Goal: Transaction & Acquisition: Purchase product/service

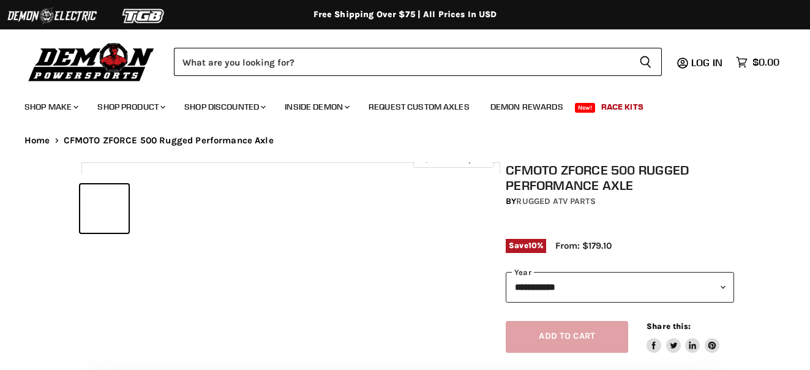
select select "******"
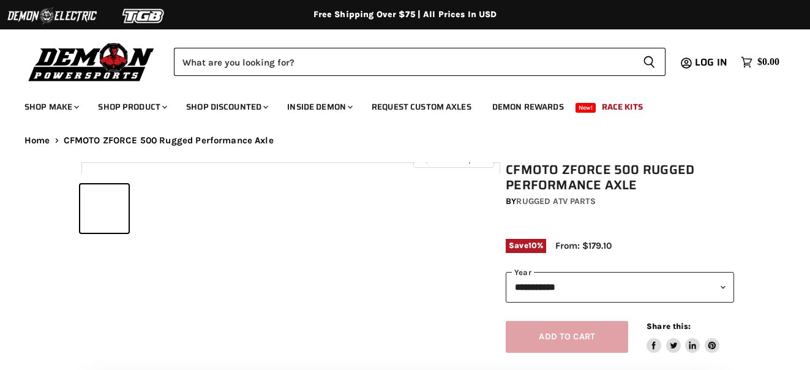
select select "******"
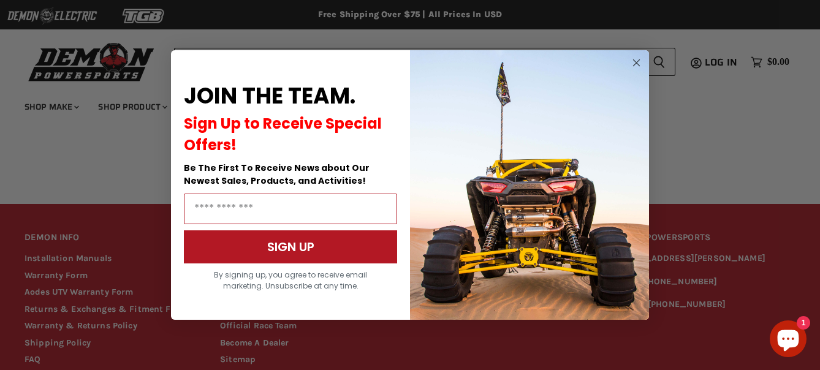
scroll to position [1195, 0]
